Goal: Navigation & Orientation: Find specific page/section

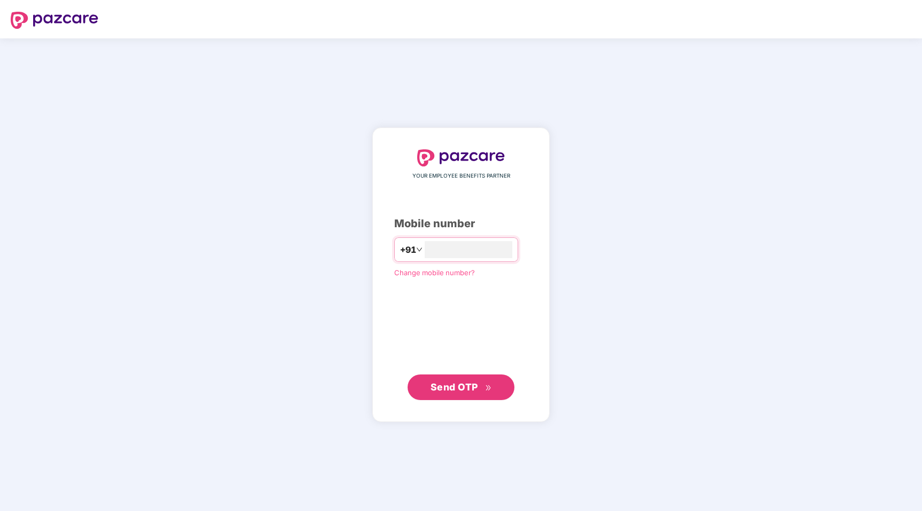
type input "**********"
click at [451, 393] on span "Send OTP" at bounding box center [460, 387] width 61 height 15
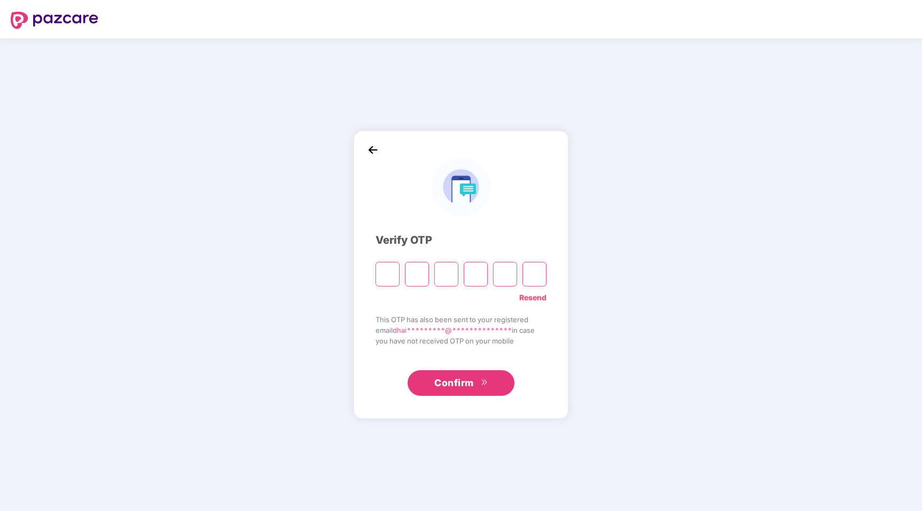
type input "*"
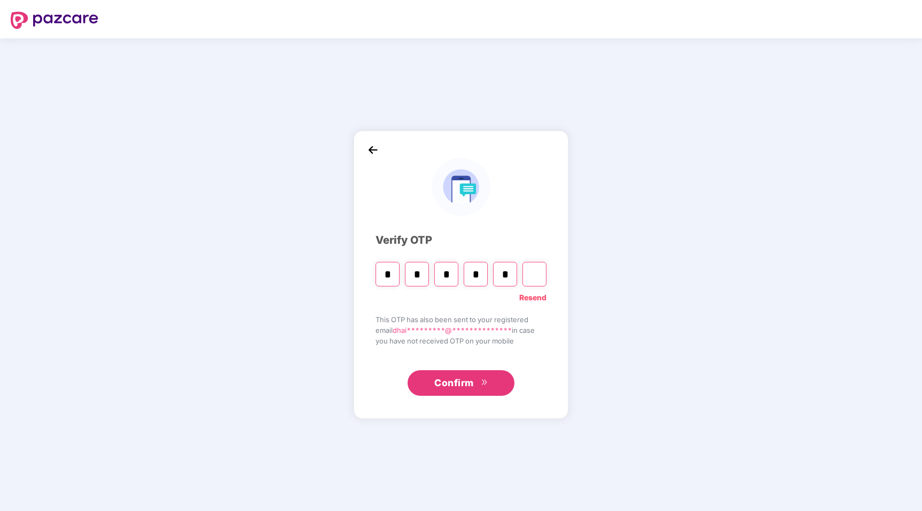
type input "*"
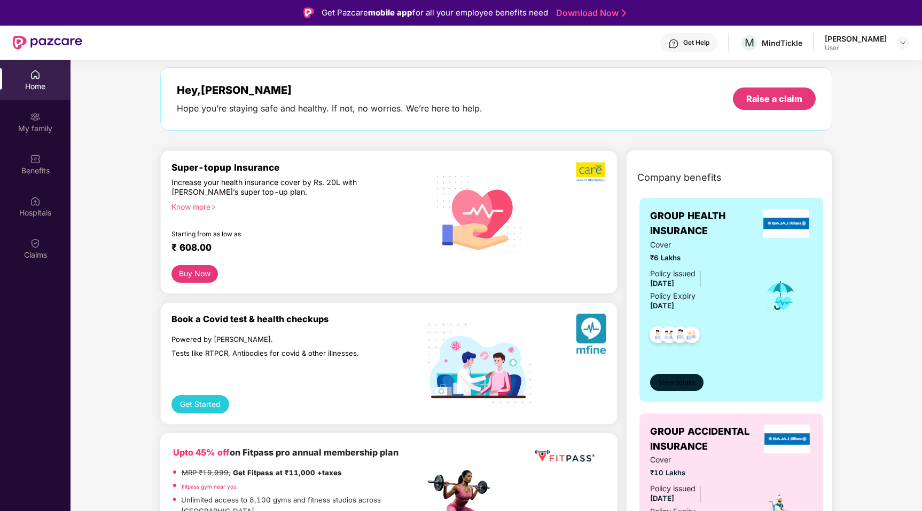
scroll to position [75, 0]
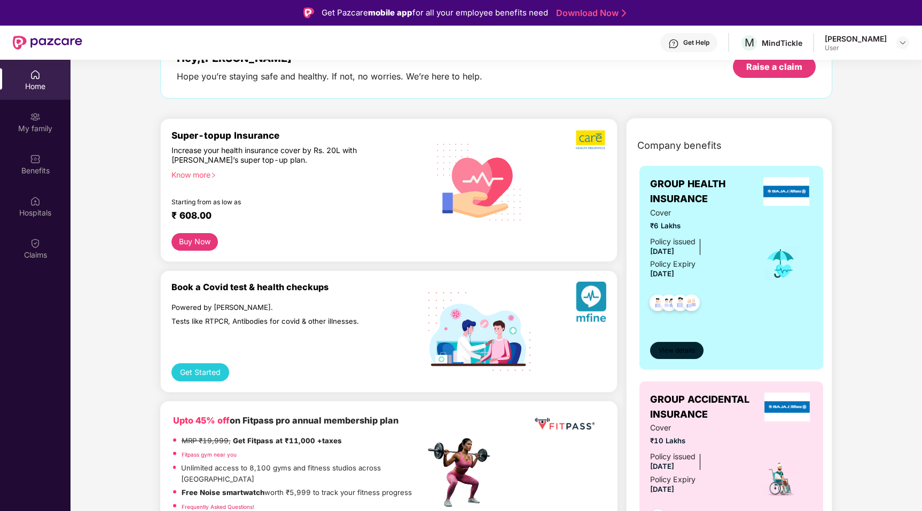
click at [681, 346] on span "View details" at bounding box center [676, 351] width 36 height 10
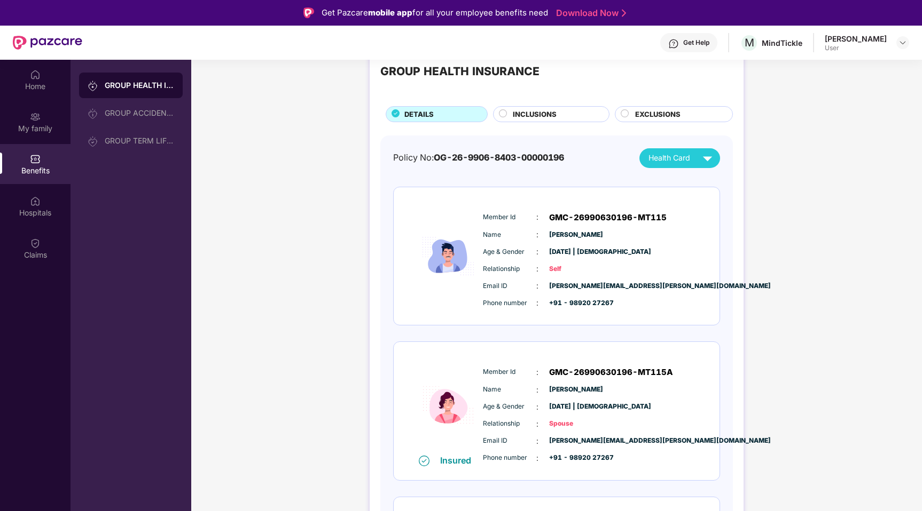
scroll to position [47, 0]
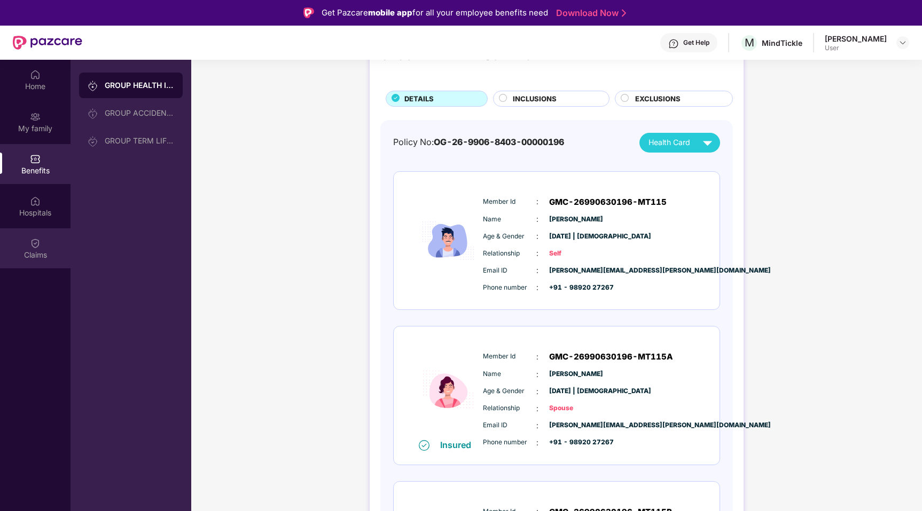
click at [36, 260] on div "Claims" at bounding box center [35, 255] width 70 height 11
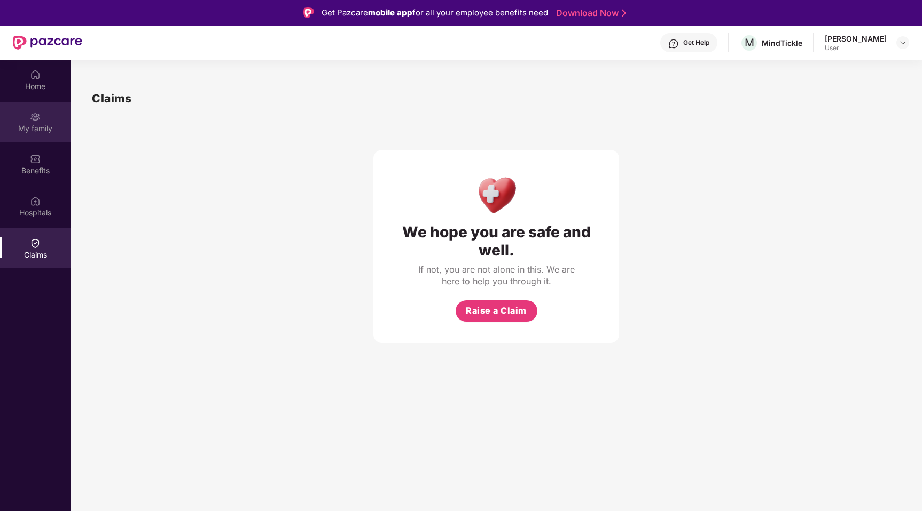
click at [36, 127] on div "My family" at bounding box center [35, 128] width 70 height 11
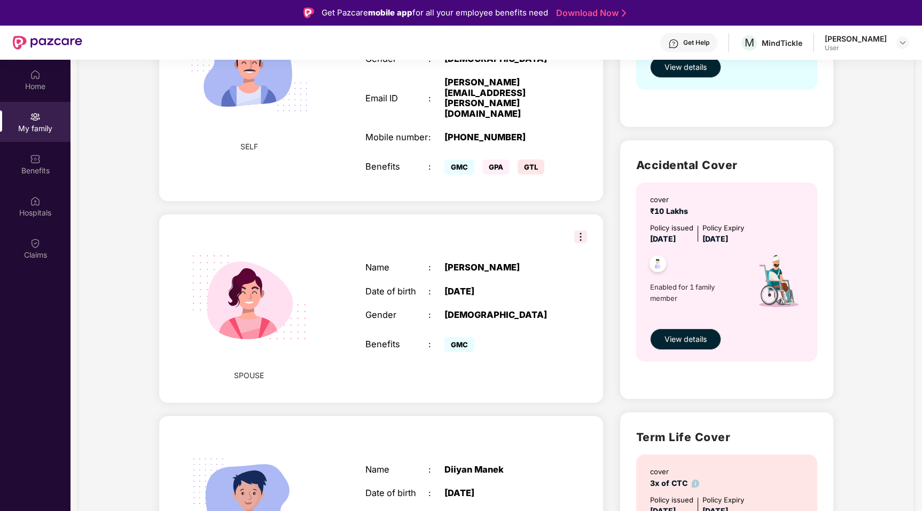
scroll to position [279, 0]
